Goal: Find specific page/section: Find specific page/section

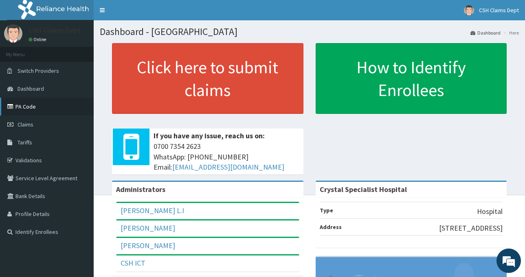
click at [34, 107] on link "PA Code" at bounding box center [47, 107] width 94 height 18
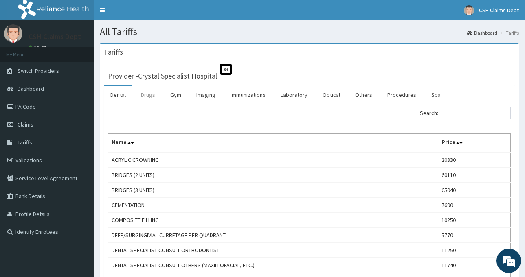
click at [152, 97] on link "Drugs" at bounding box center [147, 94] width 27 height 17
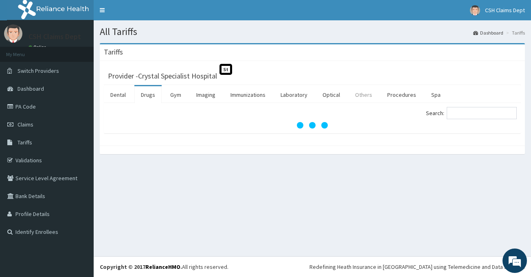
click at [369, 97] on link "Others" at bounding box center [364, 94] width 30 height 17
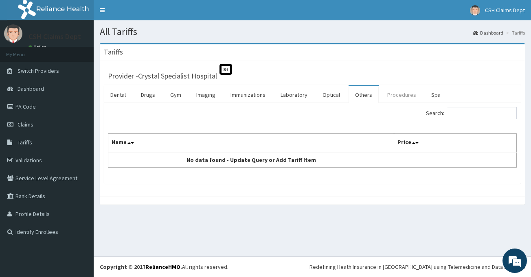
click at [405, 93] on link "Procedures" at bounding box center [402, 94] width 42 height 17
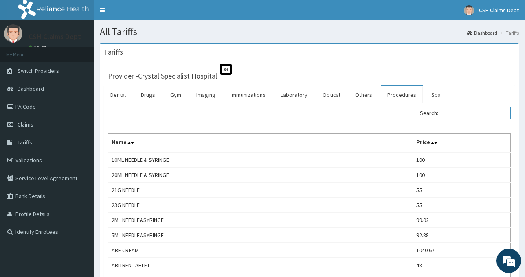
click at [494, 112] on input "Search:" at bounding box center [476, 113] width 70 height 12
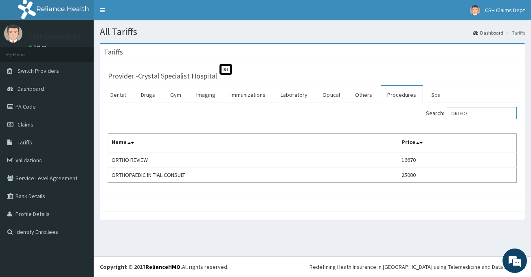
type input "ORTHO"
click at [38, 105] on link "PA Code" at bounding box center [47, 107] width 94 height 18
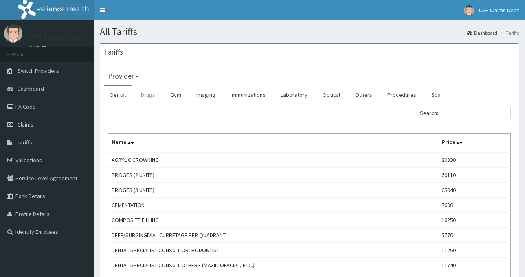
click at [153, 99] on link "Drugs" at bounding box center [147, 94] width 27 height 17
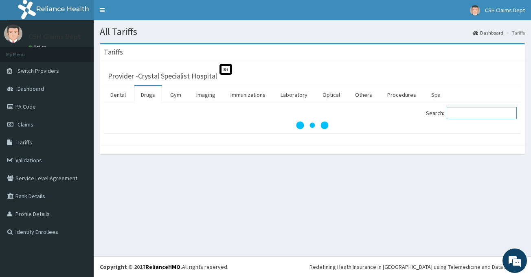
click at [462, 112] on input "Search:" at bounding box center [482, 113] width 70 height 12
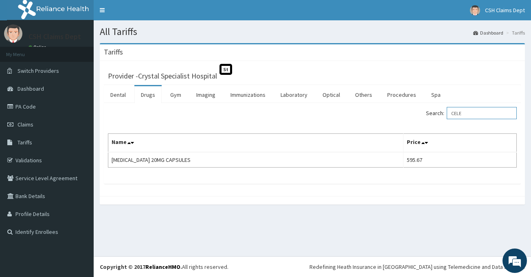
type input "CELE"
click at [42, 108] on link "PA Code" at bounding box center [47, 107] width 94 height 18
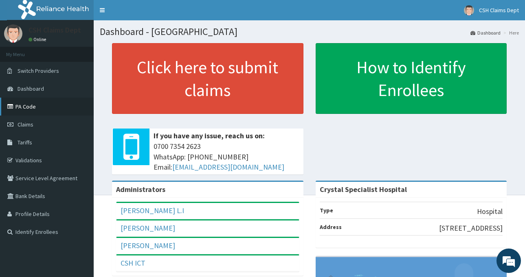
click at [53, 110] on link "PA Code" at bounding box center [47, 107] width 94 height 18
